Goal: Task Accomplishment & Management: Use online tool/utility

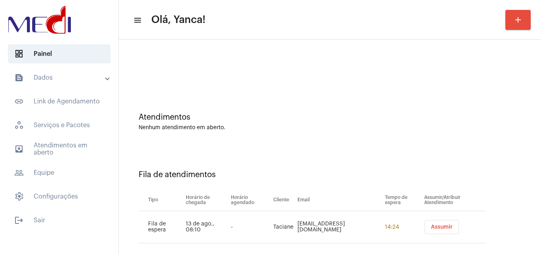
scroll to position [11, 0]
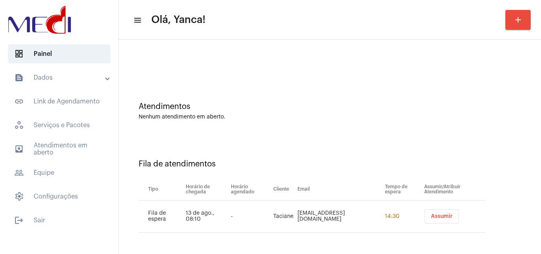
click at [431, 217] on span "Assumir" at bounding box center [442, 216] width 22 height 6
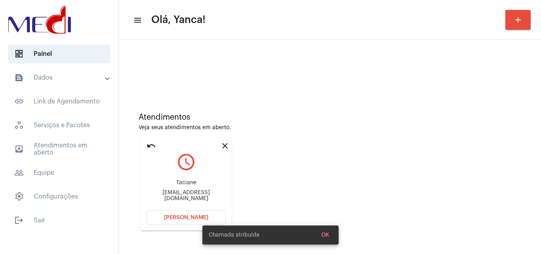
click at [66, 80] on mat-panel-title "text_snippet_outlined Dados" at bounding box center [59, 78] width 91 height 10
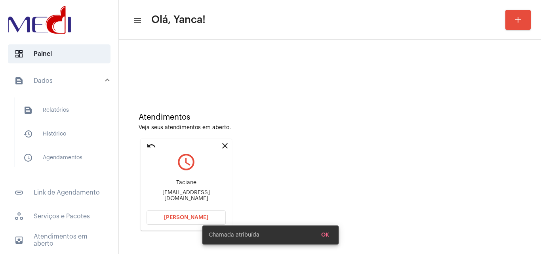
click at [186, 221] on button "[PERSON_NAME]" at bounding box center [185, 217] width 79 height 14
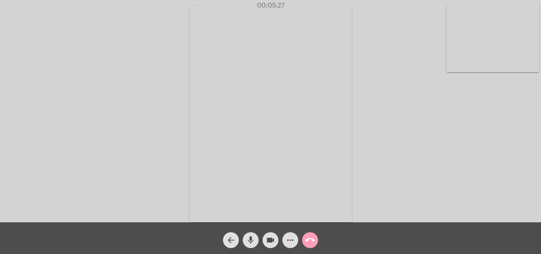
click at [311, 242] on mat-icon "call_end" at bounding box center [310, 240] width 10 height 10
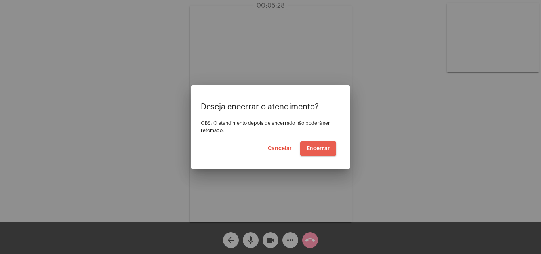
click at [313, 148] on span "Encerrar" at bounding box center [317, 149] width 23 height 6
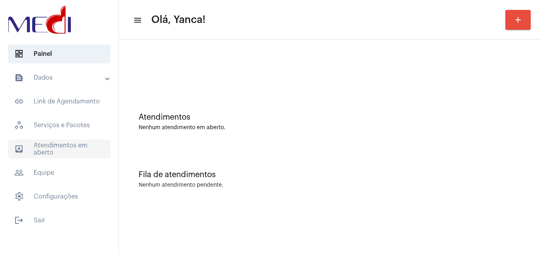
click at [51, 145] on span "outbox_outline Atendimentos em aberto" at bounding box center [59, 148] width 103 height 19
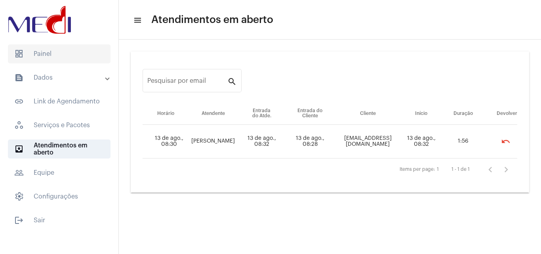
click at [49, 57] on span "dashboard Painel" at bounding box center [59, 53] width 103 height 19
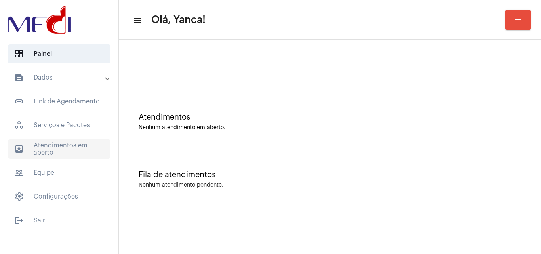
click at [69, 145] on span "outbox_outline Atendimentos em aberto" at bounding box center [59, 148] width 103 height 19
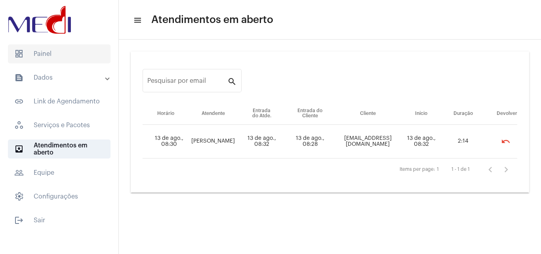
click at [79, 53] on span "dashboard Painel" at bounding box center [59, 53] width 103 height 19
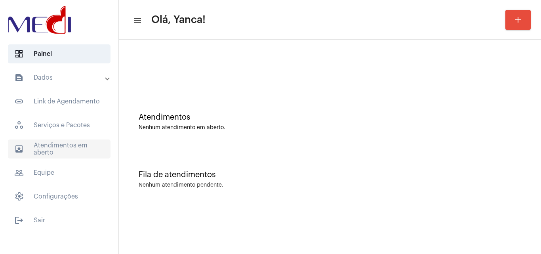
click at [56, 152] on span "outbox_outline Atendimentos em aberto" at bounding box center [59, 148] width 103 height 19
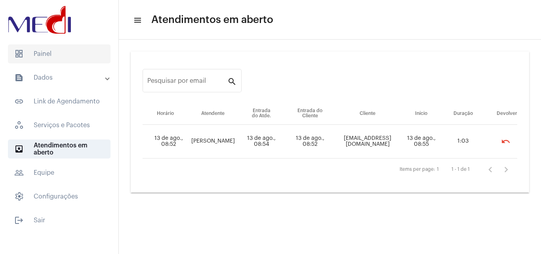
click at [62, 52] on span "dashboard Painel" at bounding box center [59, 53] width 103 height 19
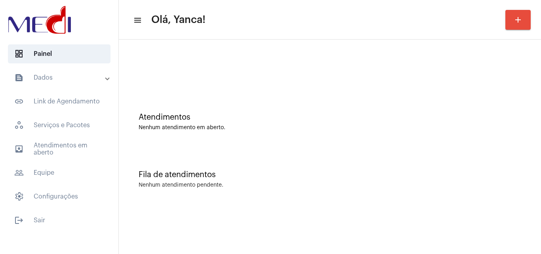
click at [70, 143] on span "outbox_outline Atendimentos em aberto" at bounding box center [59, 148] width 103 height 19
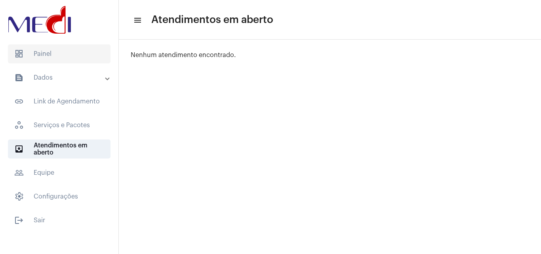
click at [28, 55] on span "dashboard Painel" at bounding box center [59, 53] width 103 height 19
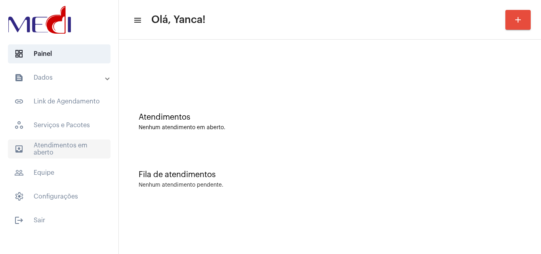
click at [74, 153] on span "outbox_outline Atendimentos em aberto" at bounding box center [59, 148] width 103 height 19
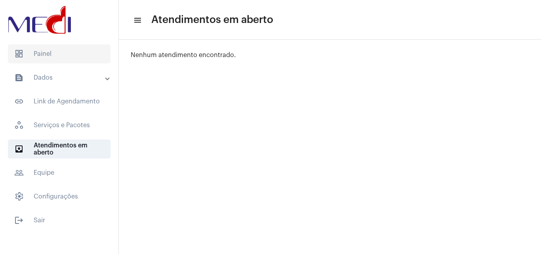
click at [82, 59] on span "dashboard Painel" at bounding box center [59, 53] width 103 height 19
